Goal: Check status: Check status

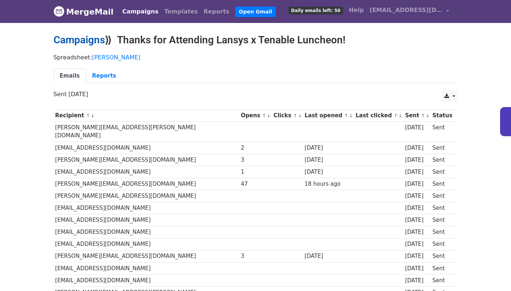
click at [78, 43] on link "Campaigns" at bounding box center [79, 40] width 51 height 12
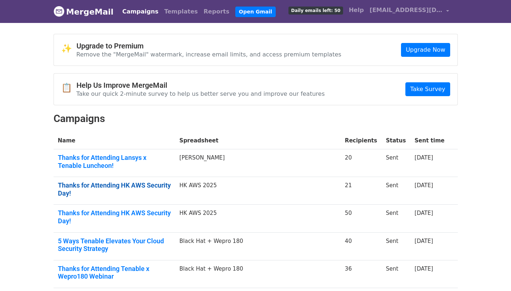
click at [145, 187] on link "Thanks for Attending HK AWS Security Day!" at bounding box center [114, 190] width 113 height 16
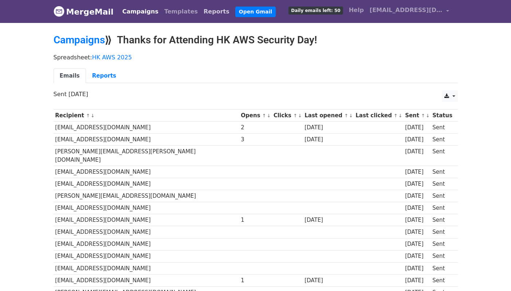
click at [201, 15] on link "Reports" at bounding box center [217, 11] width 32 height 15
click at [201, 16] on link "Reports" at bounding box center [217, 11] width 32 height 15
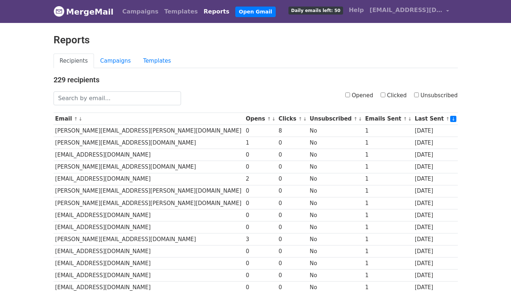
click at [347, 98] on label "Opened" at bounding box center [360, 95] width 28 height 8
click at [347, 97] on input "Opened" at bounding box center [348, 95] width 5 height 5
checkbox input "true"
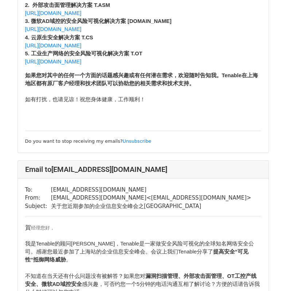
scroll to position [239, 0]
